Goal: Information Seeking & Learning: Learn about a topic

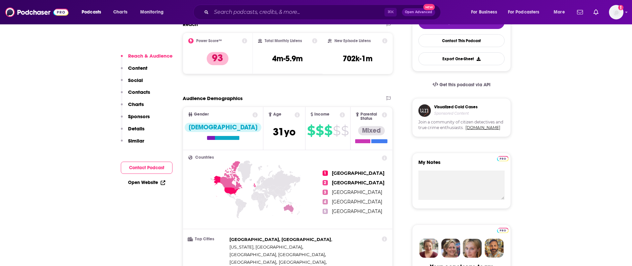
scroll to position [171, 0]
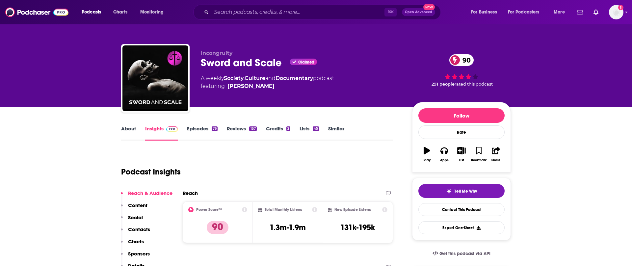
click at [135, 130] on link "About" at bounding box center [128, 132] width 15 height 15
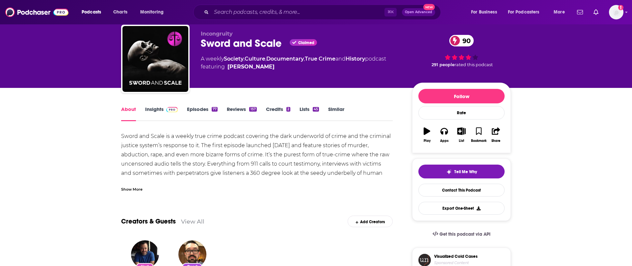
scroll to position [2, 0]
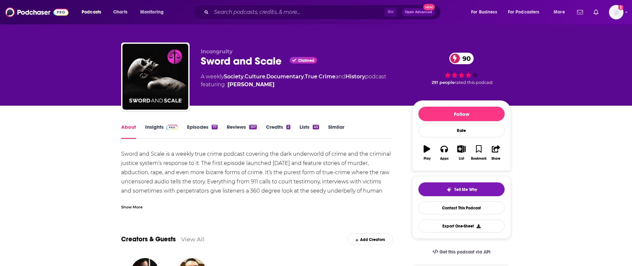
click at [161, 128] on link "Insights" at bounding box center [161, 131] width 33 height 15
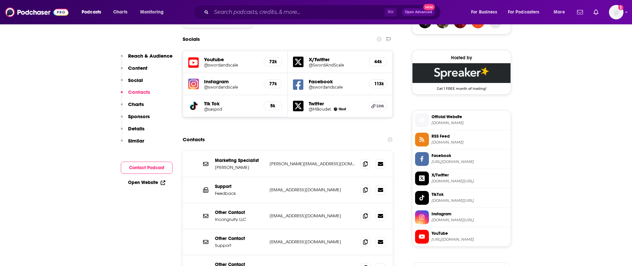
scroll to position [562, 0]
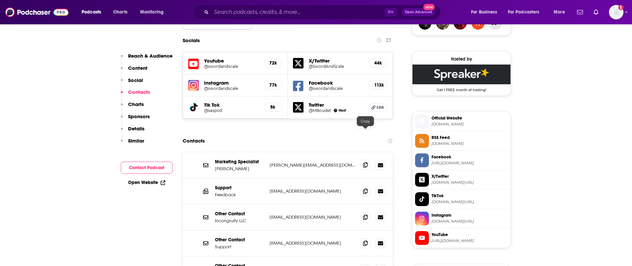
click at [364, 162] on icon at bounding box center [365, 164] width 5 height 5
